Goal: Information Seeking & Learning: Find specific fact

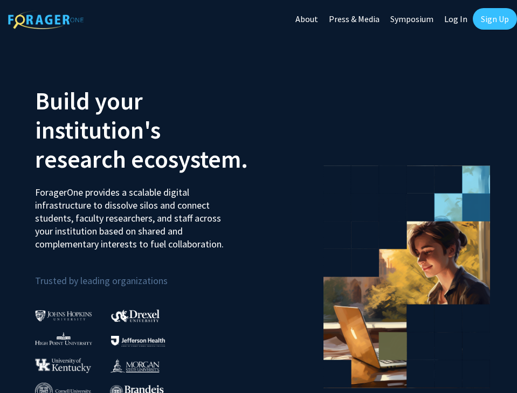
click at [460, 19] on link "Log In" at bounding box center [456, 19] width 34 height 38
select select
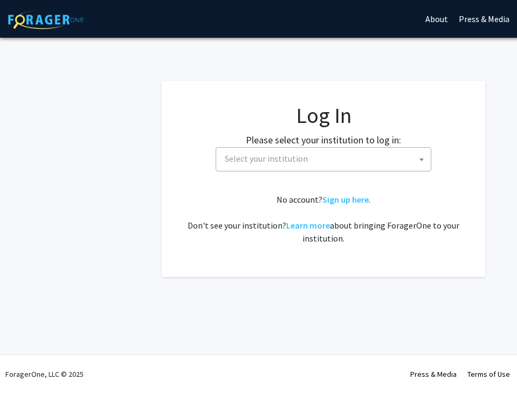
click at [255, 153] on span "Select your institution" at bounding box center [266, 158] width 83 height 11
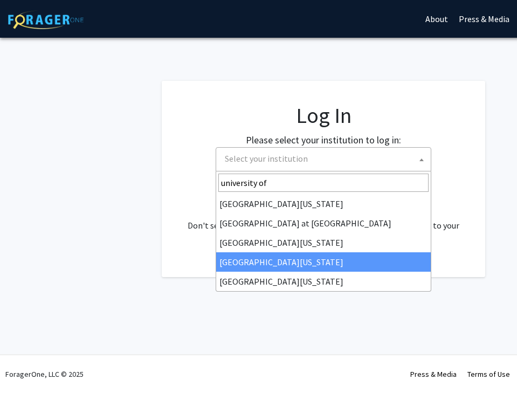
type input "university of"
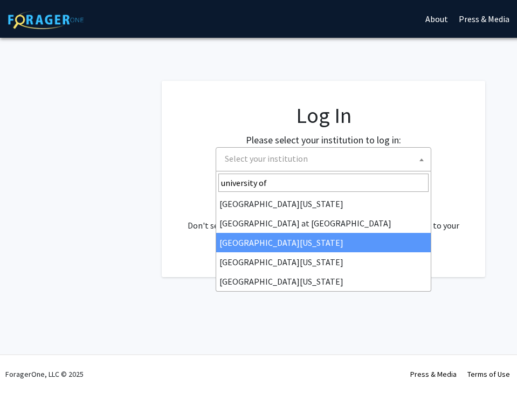
select select "13"
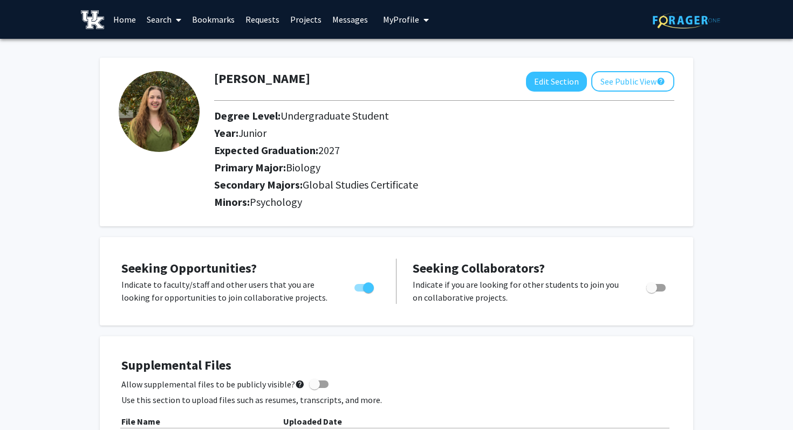
click at [211, 22] on link "Bookmarks" at bounding box center [213, 20] width 53 height 38
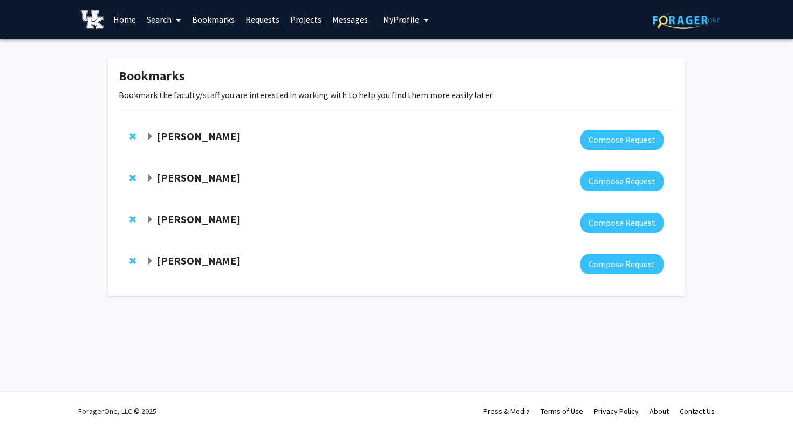
click at [194, 220] on strong "[PERSON_NAME]" at bounding box center [198, 218] width 83 height 13
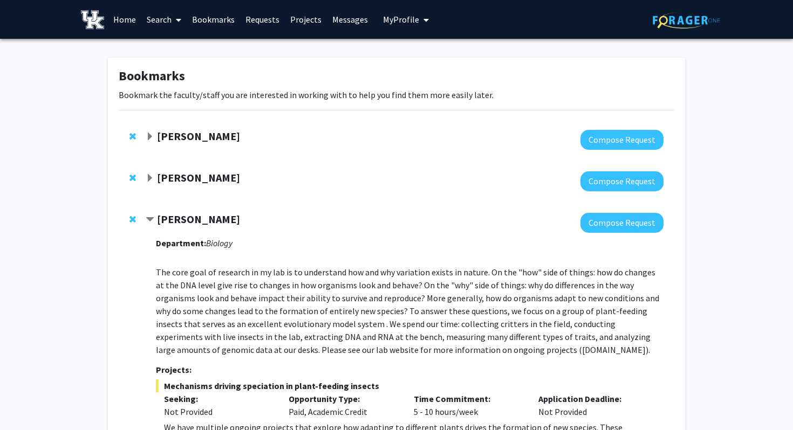
click at [181, 16] on icon at bounding box center [178, 20] width 5 height 9
click at [175, 45] on span "Faculty/Staff" at bounding box center [180, 50] width 79 height 22
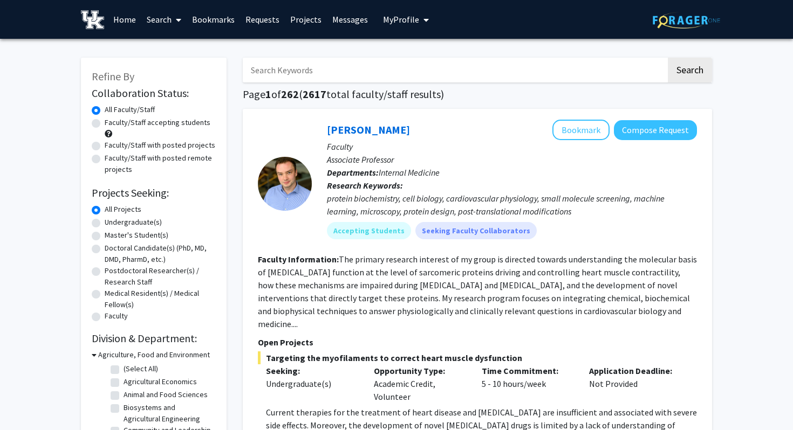
click at [105, 223] on label "Undergraduate(s)" at bounding box center [133, 222] width 57 height 11
click at [105, 223] on input "Undergraduate(s)" at bounding box center [108, 220] width 7 height 7
radio input "true"
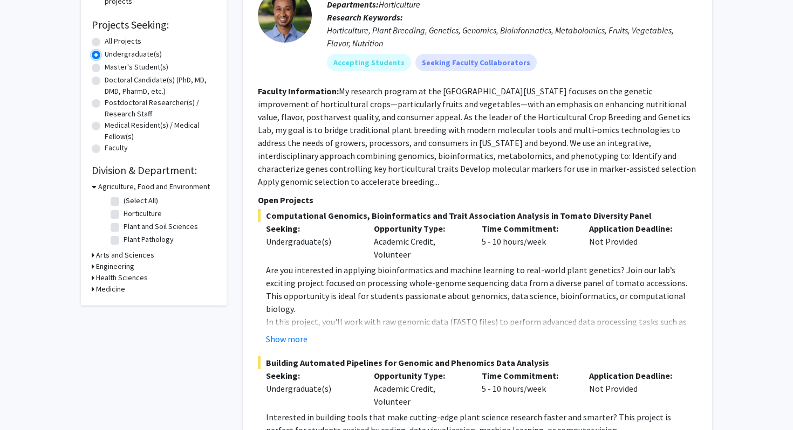
scroll to position [166, 0]
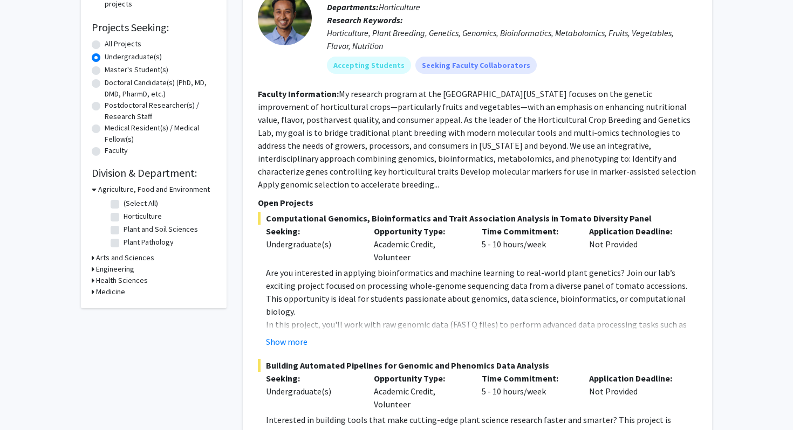
click at [104, 259] on h3 "Arts and Sciences" at bounding box center [125, 257] width 58 height 11
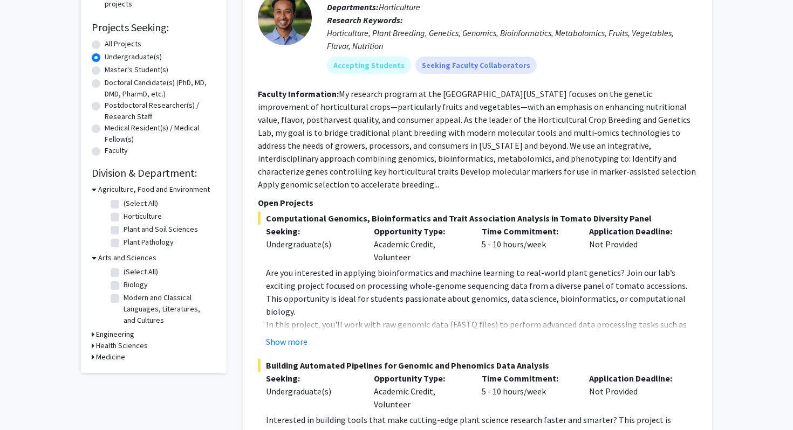
click at [123, 286] on label "Biology" at bounding box center [135, 284] width 24 height 11
click at [123, 286] on input "Biology" at bounding box center [126, 282] width 7 height 7
checkbox input "true"
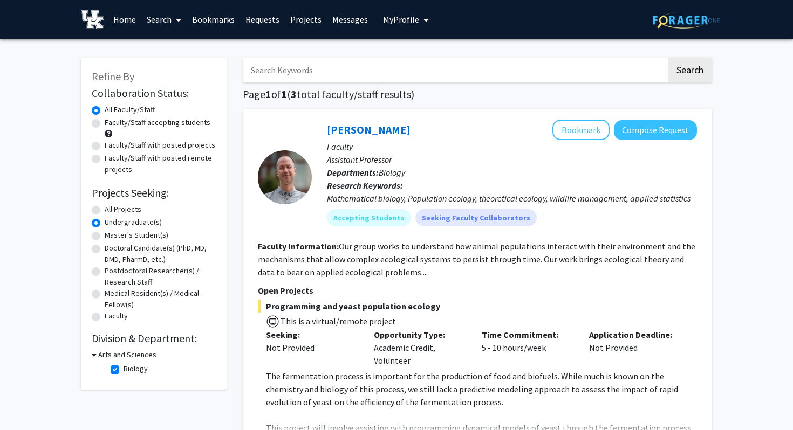
click at [97, 353] on div "Arts and Sciences" at bounding box center [154, 354] width 124 height 11
click at [123, 369] on label "Biology" at bounding box center [135, 368] width 24 height 11
click at [123, 369] on input "Biology" at bounding box center [126, 366] width 7 height 7
checkbox input "false"
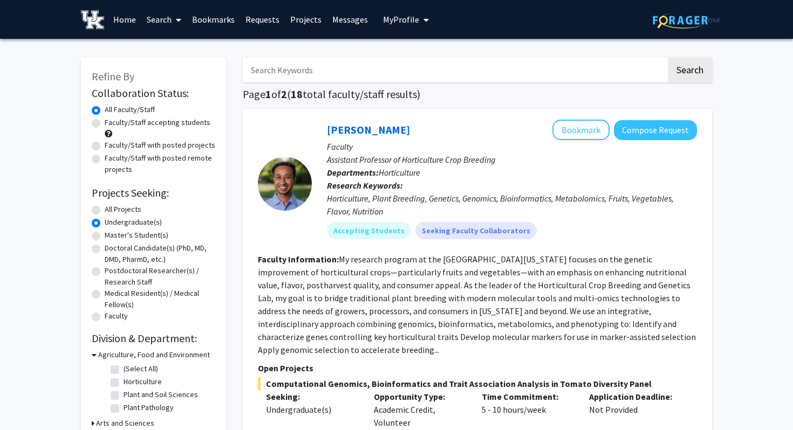
click at [334, 72] on input "Search Keywords" at bounding box center [454, 70] width 423 height 25
type input "C"
type input "Linnen"
click at [105, 211] on label "All Projects" at bounding box center [123, 209] width 37 height 11
click at [105, 211] on input "All Projects" at bounding box center [108, 207] width 7 height 7
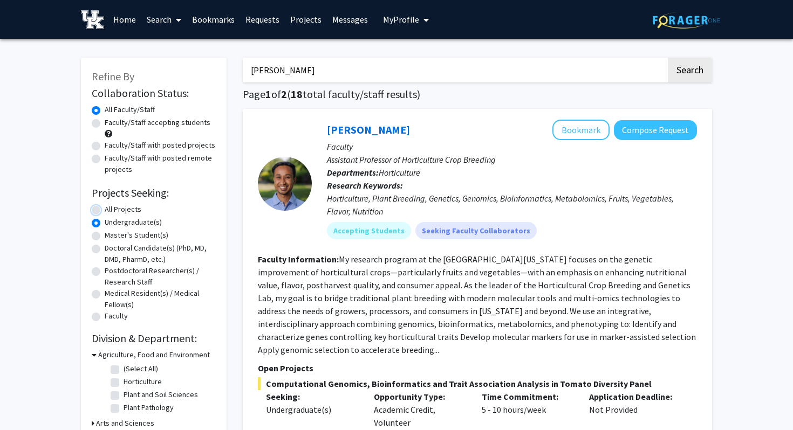
radio input "true"
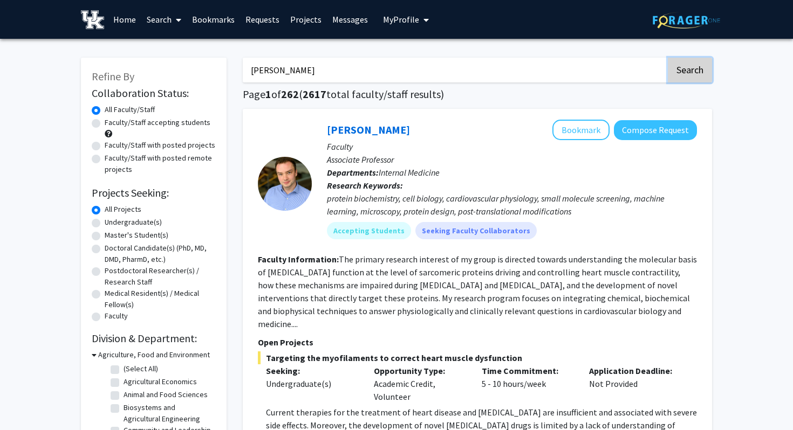
click at [517, 68] on button "Search" at bounding box center [690, 70] width 44 height 25
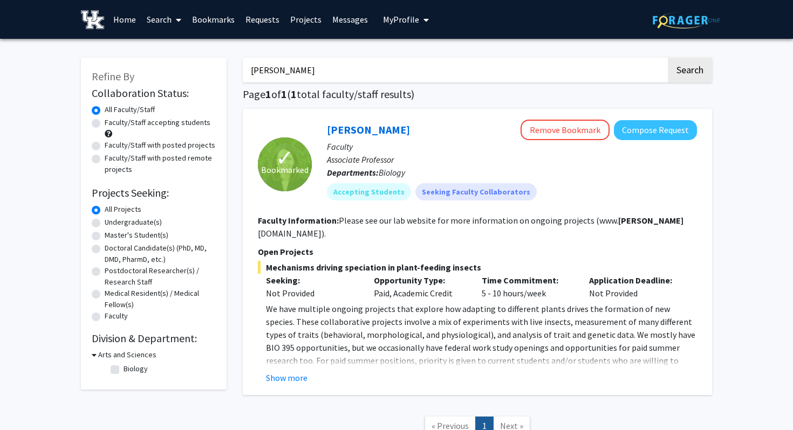
click at [342, 287] on div "Not Provided" at bounding box center [312, 293] width 92 height 13
